Goal: Task Accomplishment & Management: Complete application form

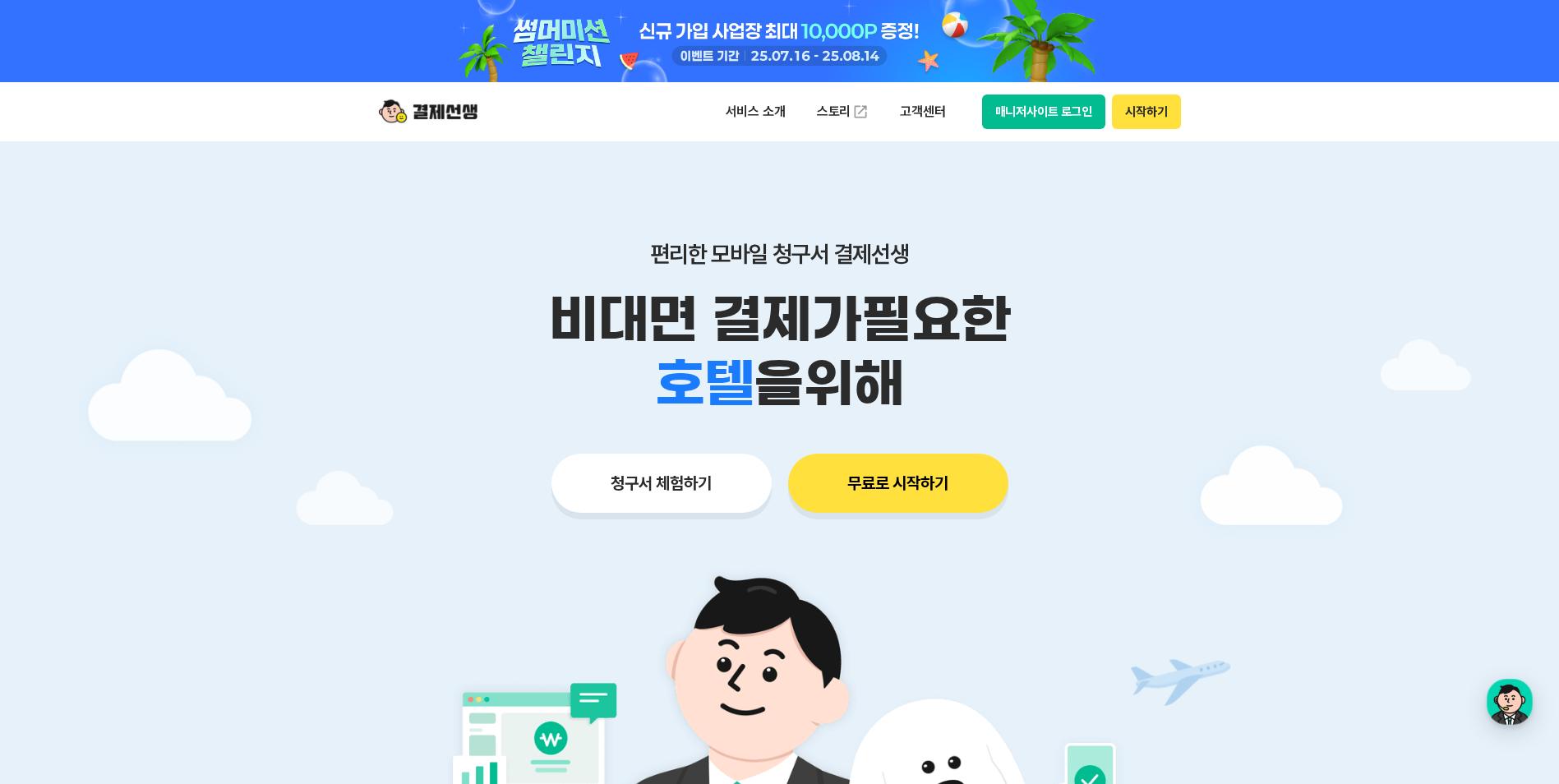
click at [830, 30] on div at bounding box center [780, 41] width 841 height 82
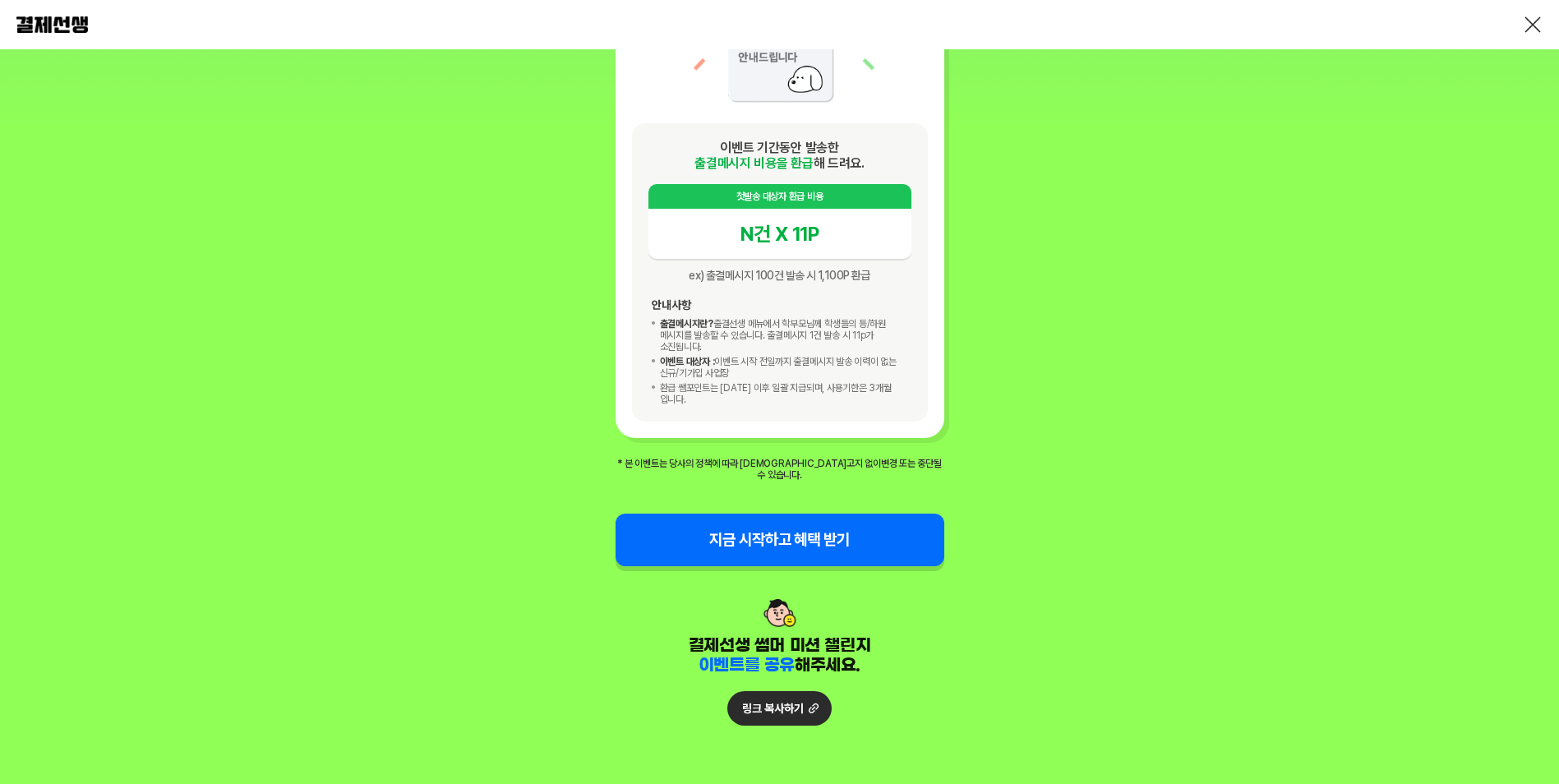
scroll to position [1893, 0]
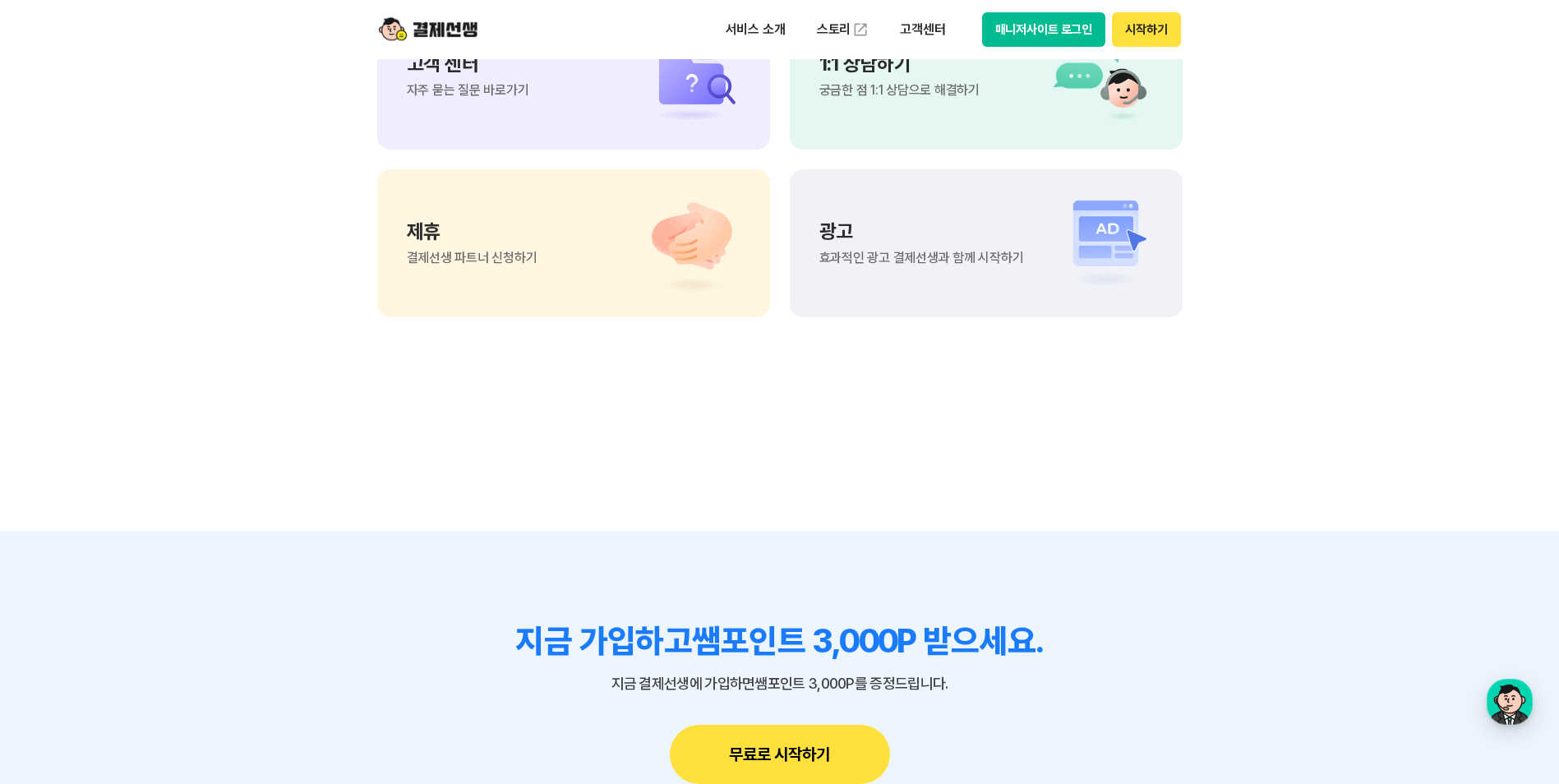
scroll to position [14295, 0]
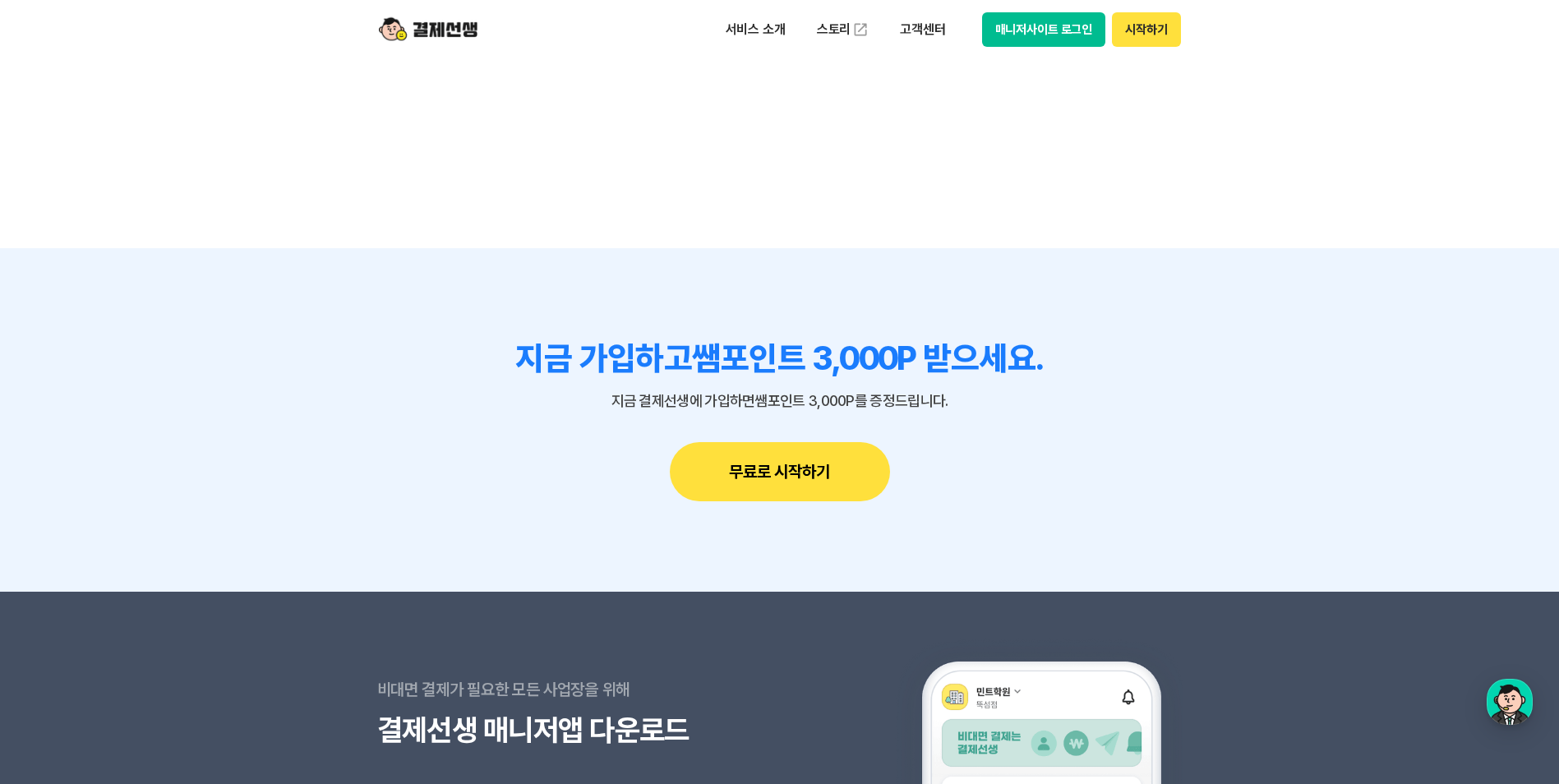
click at [785, 476] on button "무료로 시작하기" at bounding box center [780, 472] width 220 height 59
